Goal: Transaction & Acquisition: Purchase product/service

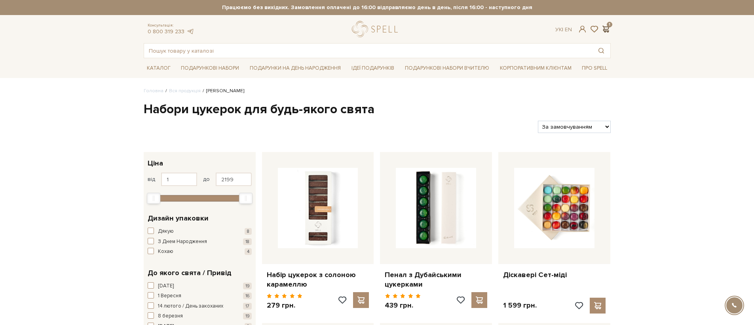
click at [606, 30] on span at bounding box center [605, 29] width 9 height 8
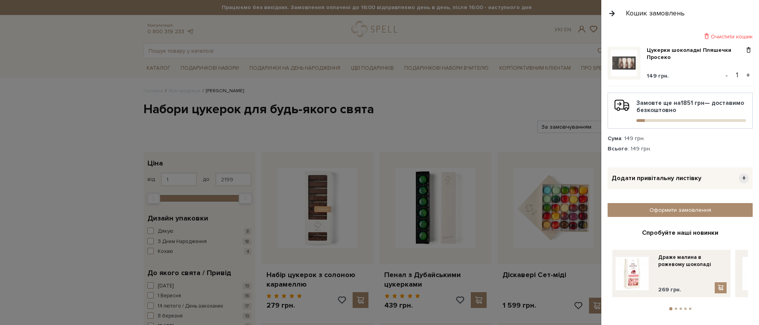
click at [539, 65] on div at bounding box center [379, 162] width 759 height 325
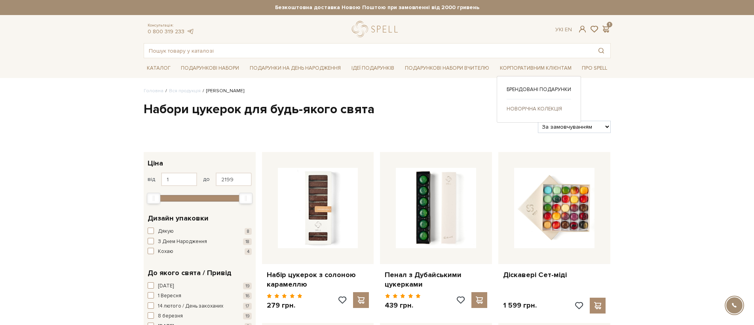
click at [532, 108] on link "Новорічна колекція" at bounding box center [538, 108] width 64 height 7
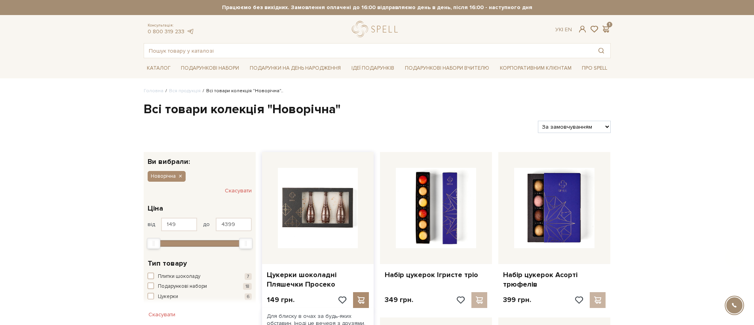
scroll to position [96, 0]
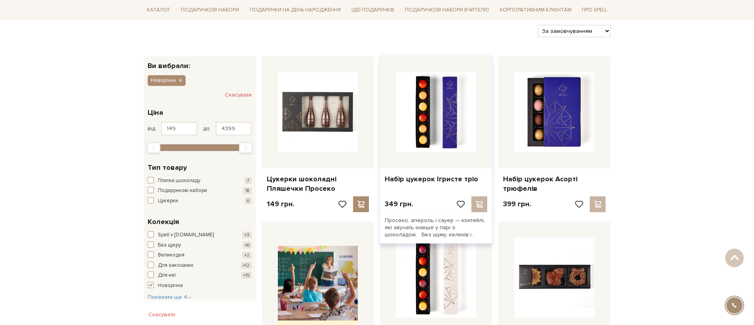
click at [477, 207] on div at bounding box center [471, 204] width 32 height 16
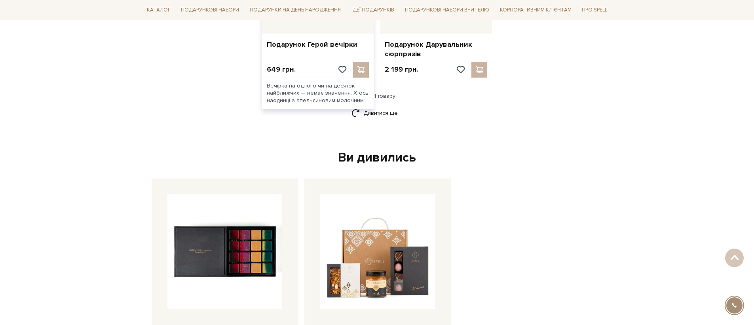
scroll to position [1229, 0]
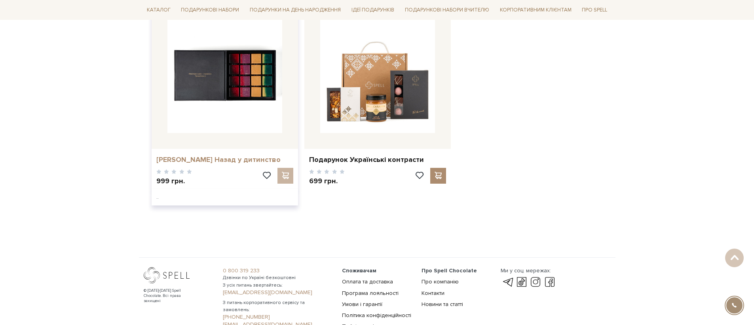
click at [249, 160] on link "Сет цукерок Назад у дитинство" at bounding box center [224, 159] width 137 height 9
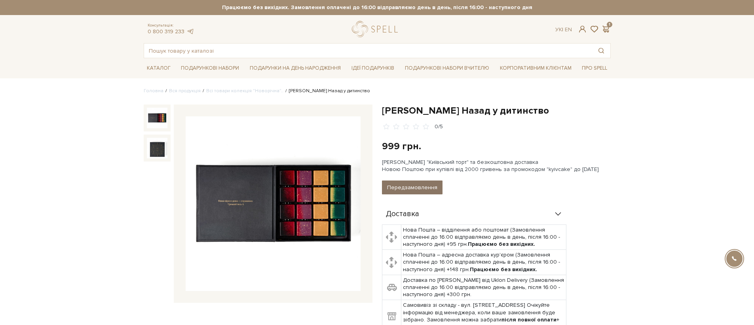
click at [407, 187] on button "Передзамовлення" at bounding box center [412, 187] width 61 height 14
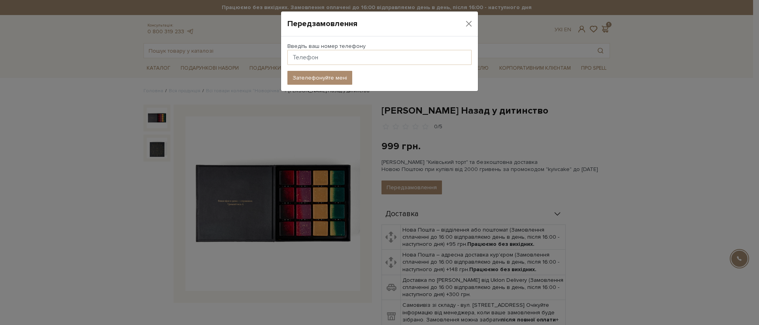
click at [436, 146] on div "Передзамовлення Введіть ваш номер телефону Зателефонуйте мені" at bounding box center [379, 162] width 759 height 325
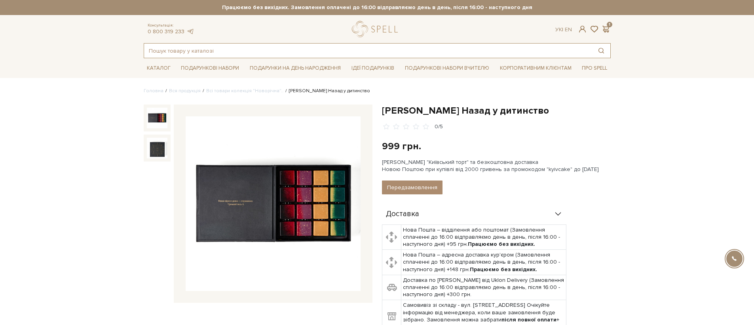
click at [374, 57] on input "text" at bounding box center [368, 51] width 448 height 14
click at [441, 49] on input "text" at bounding box center [368, 51] width 448 height 14
type input "g"
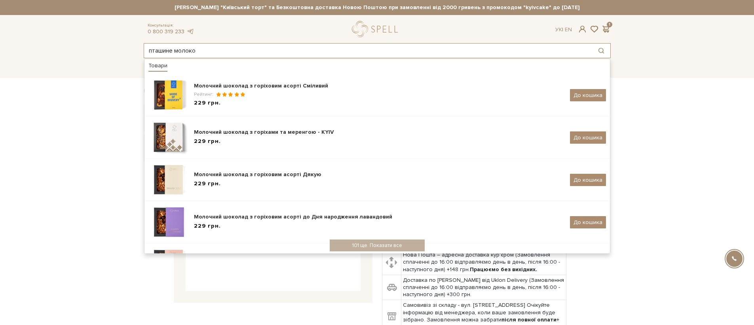
type input "пташине молоко"
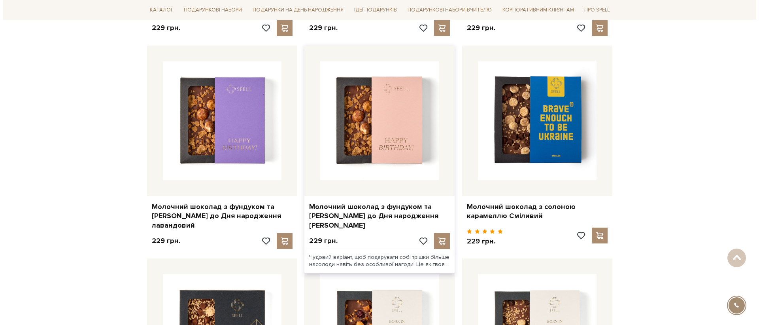
scroll to position [798, 0]
